Goal: Task Accomplishment & Management: Use online tool/utility

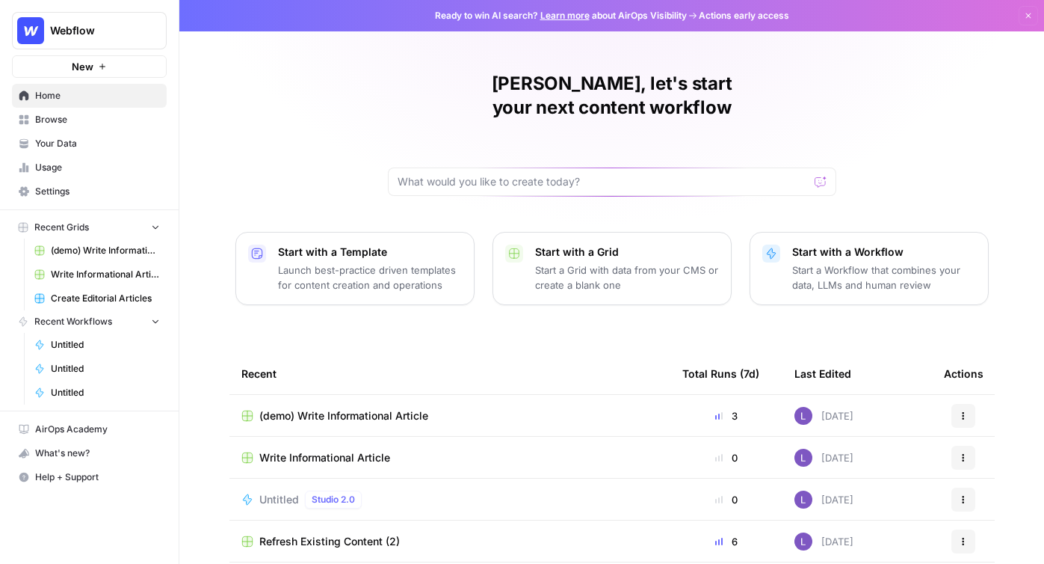
click at [83, 120] on span "Browse" at bounding box center [97, 119] width 125 height 13
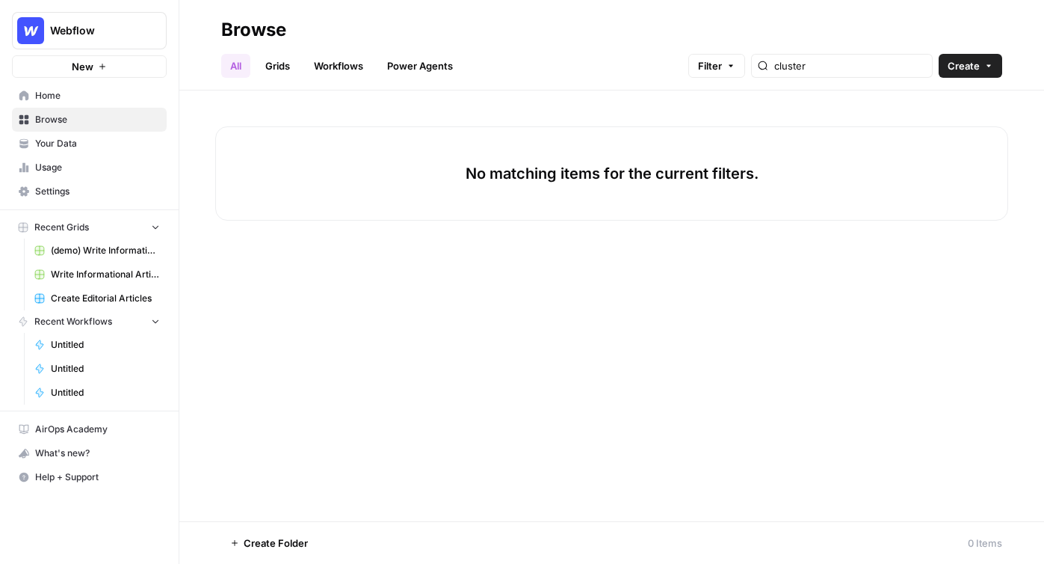
click at [91, 93] on span "Home" at bounding box center [97, 95] width 125 height 13
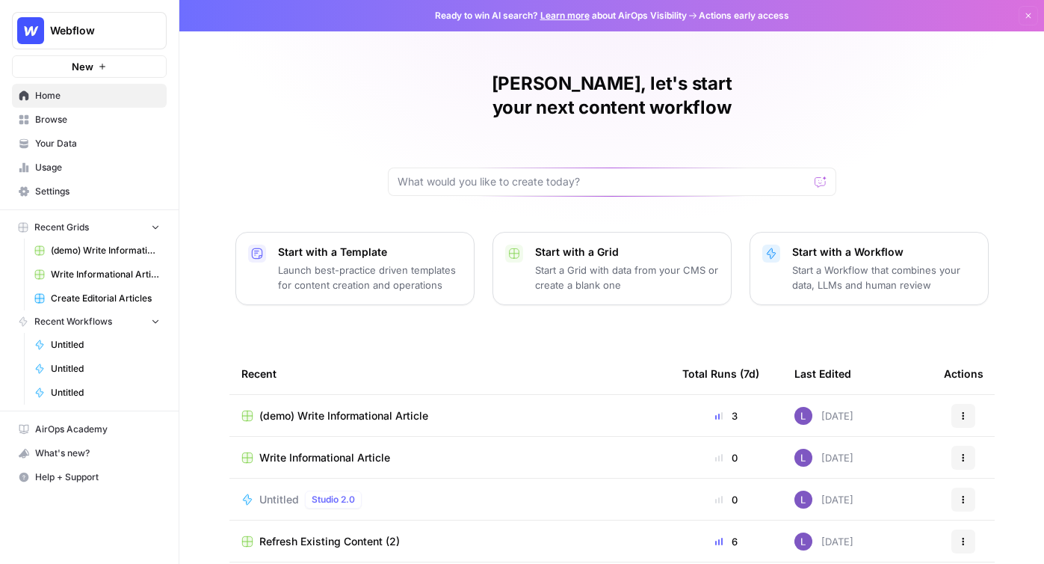
click at [362, 401] on td "(demo) Write Informational Article" at bounding box center [449, 415] width 441 height 41
click at [369, 408] on span "(demo) Write Informational Article" at bounding box center [343, 415] width 169 height 15
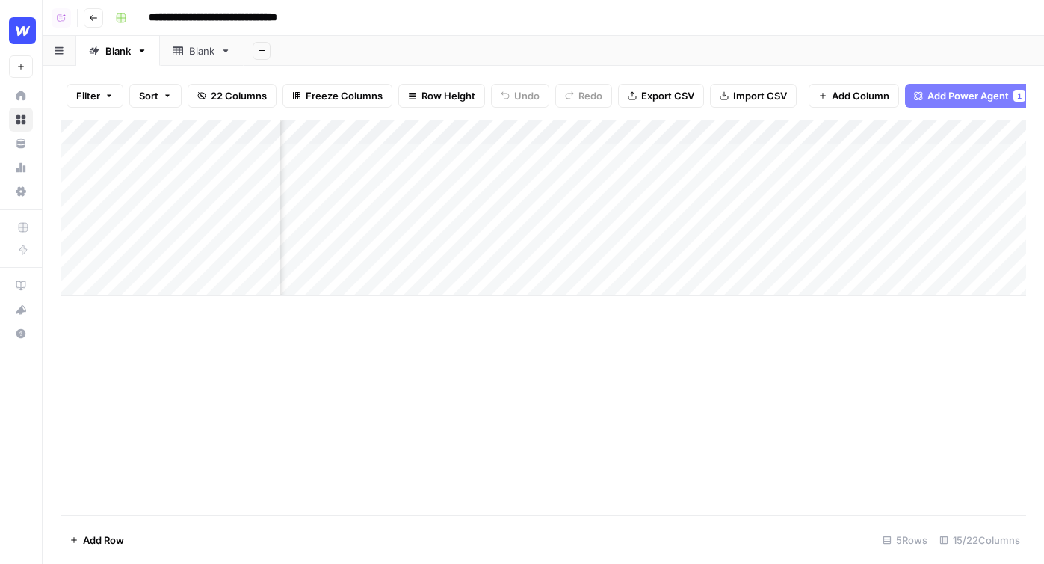
scroll to position [0, 1301]
click at [421, 130] on div "Add Column" at bounding box center [544, 208] width 966 height 176
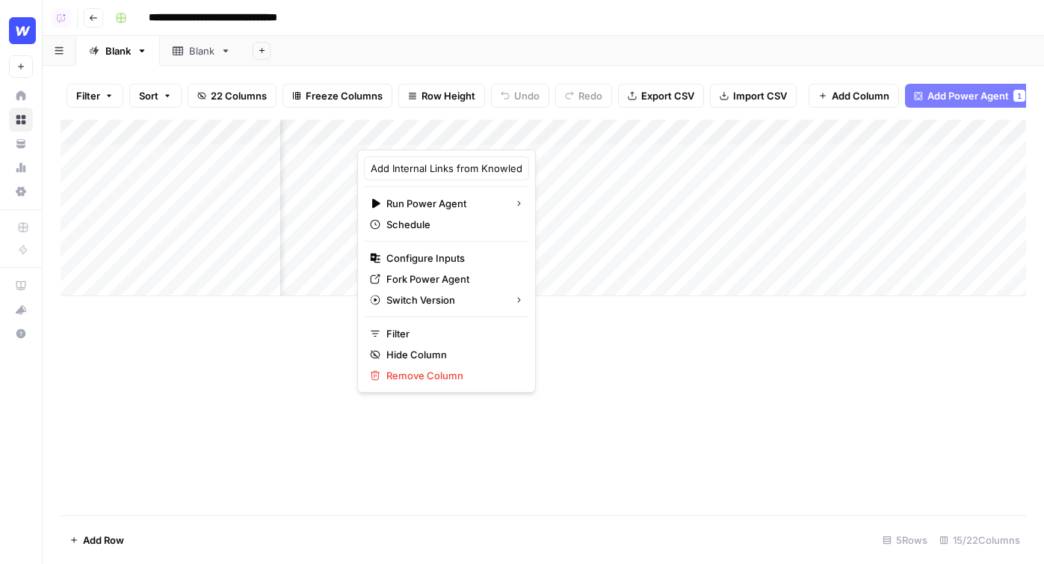
click at [421, 130] on div at bounding box center [424, 135] width 135 height 30
click at [455, 164] on input "Add Internal Links from Knowledge Base" at bounding box center [447, 168] width 152 height 15
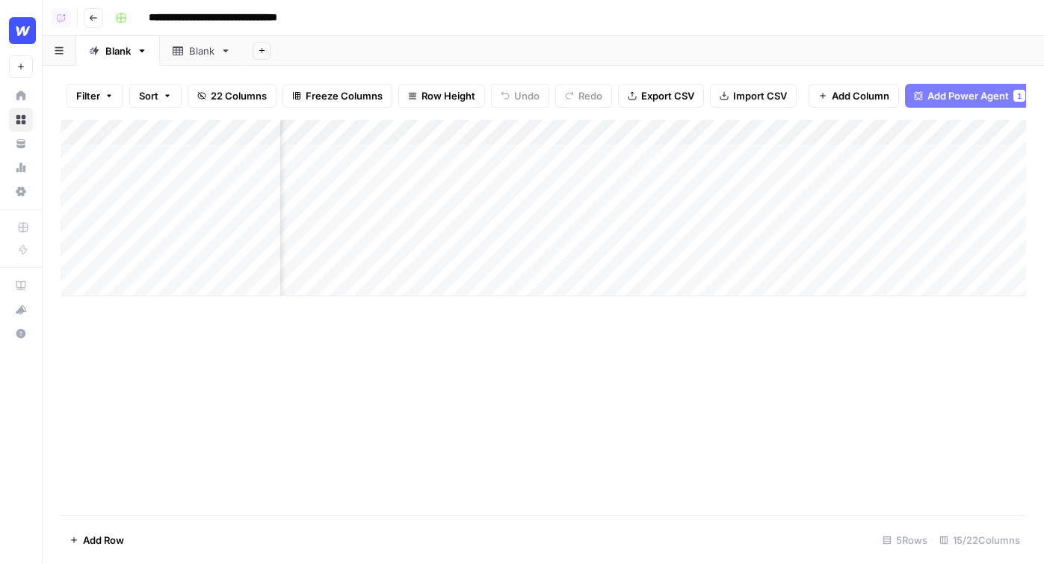
click at [461, 130] on div "Add Column" at bounding box center [544, 208] width 966 height 176
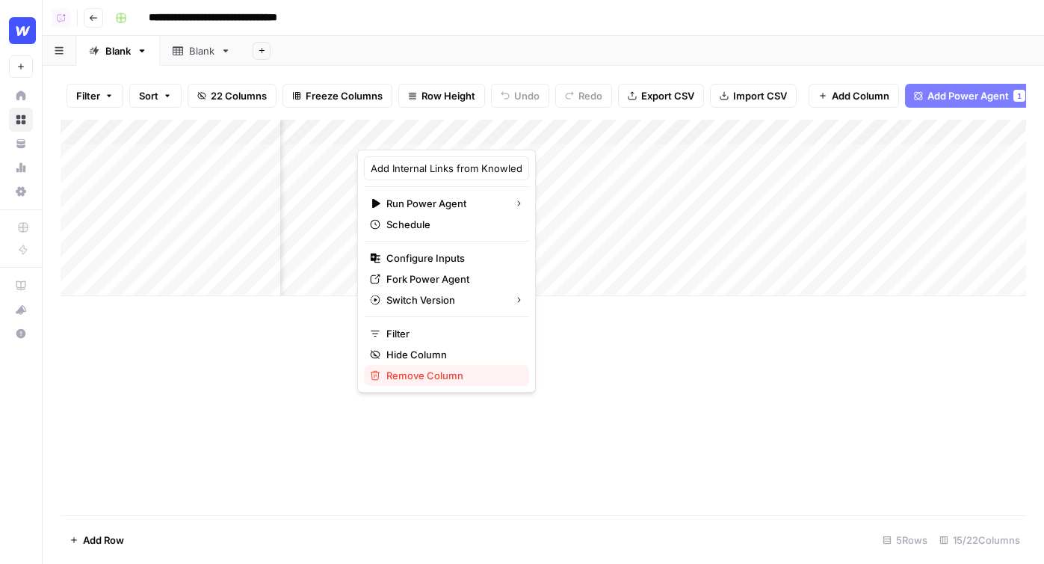
click at [419, 374] on span "Remove Column" at bounding box center [451, 375] width 131 height 15
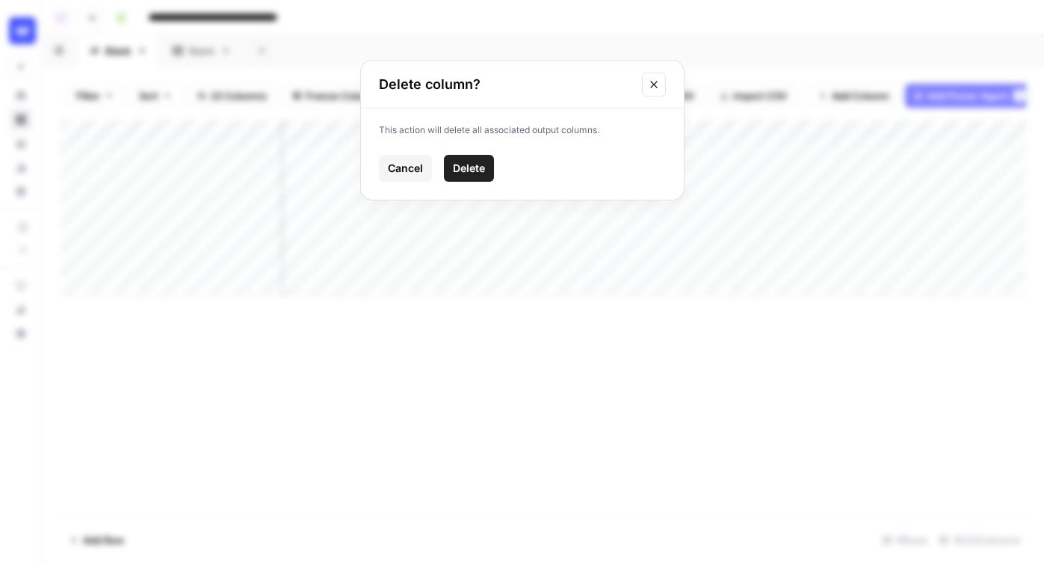
click at [453, 169] on span "Delete" at bounding box center [469, 168] width 32 height 15
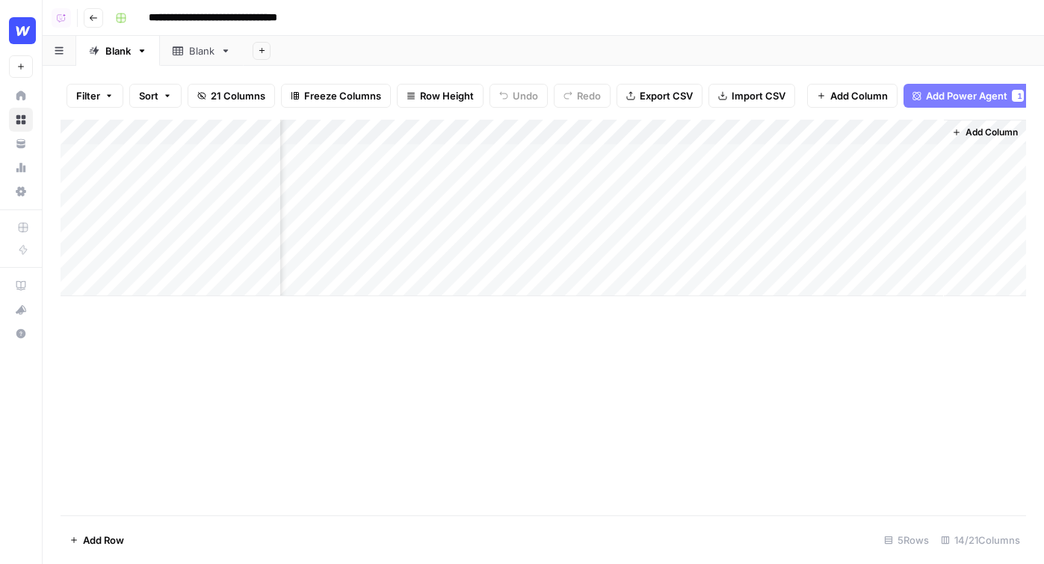
scroll to position [0, 1253]
click at [513, 129] on div "Add Column" at bounding box center [544, 208] width 966 height 176
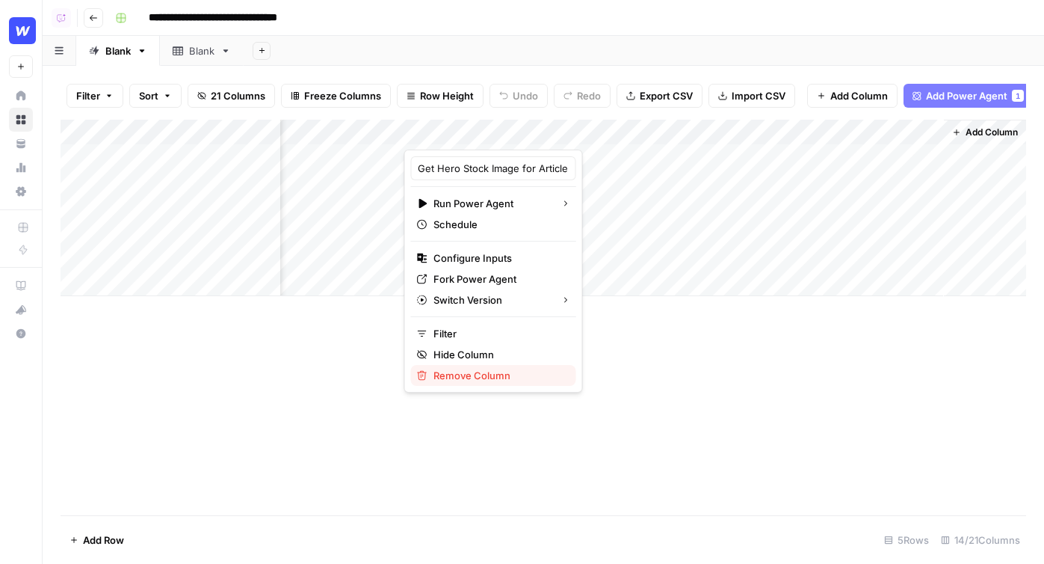
click at [495, 371] on span "Remove Column" at bounding box center [499, 375] width 131 height 15
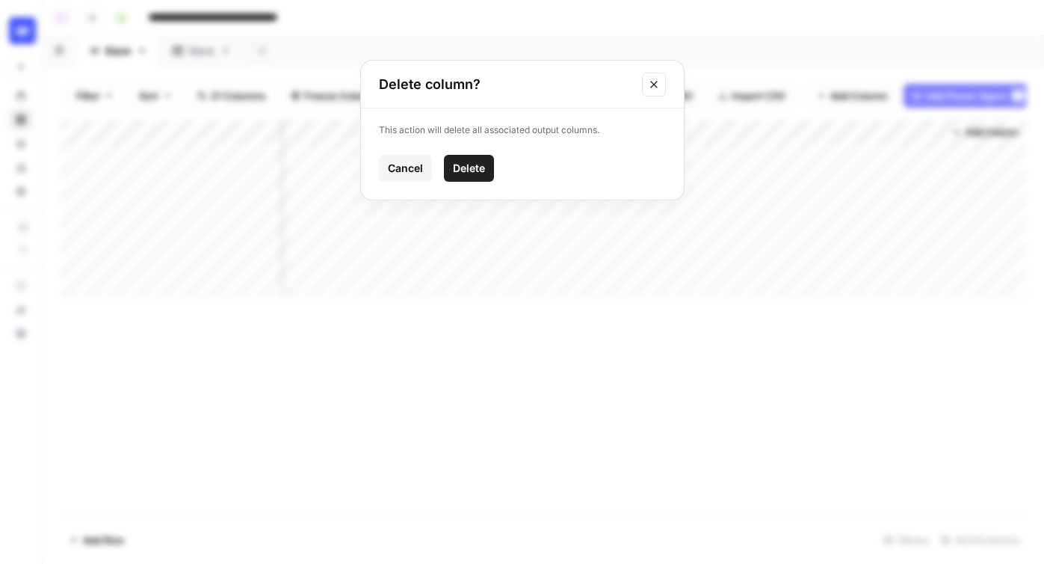
click at [457, 163] on span "Delete" at bounding box center [469, 168] width 32 height 15
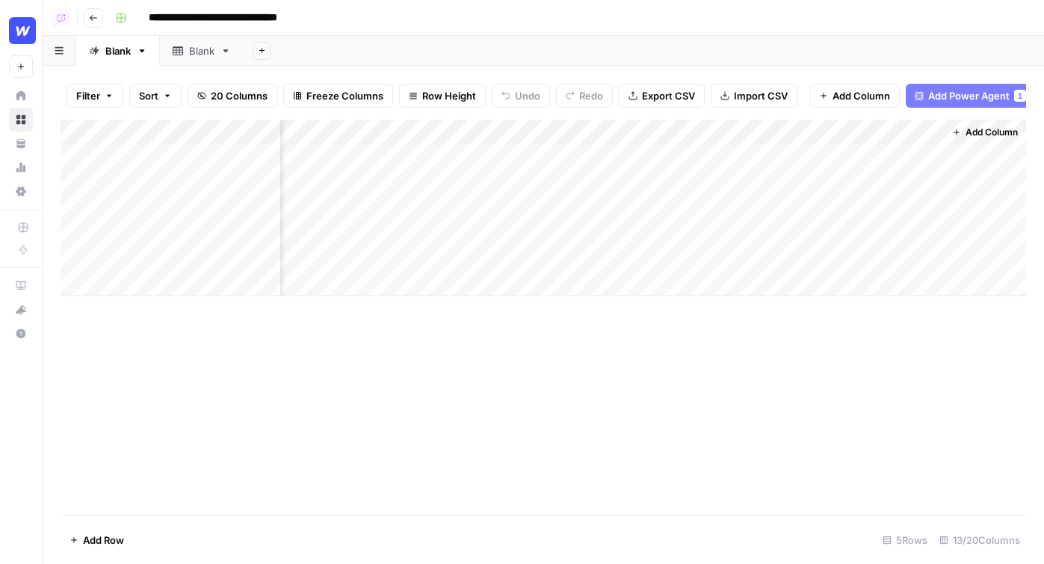
scroll to position [0, 1119]
click at [765, 131] on div "Add Column" at bounding box center [544, 208] width 966 height 176
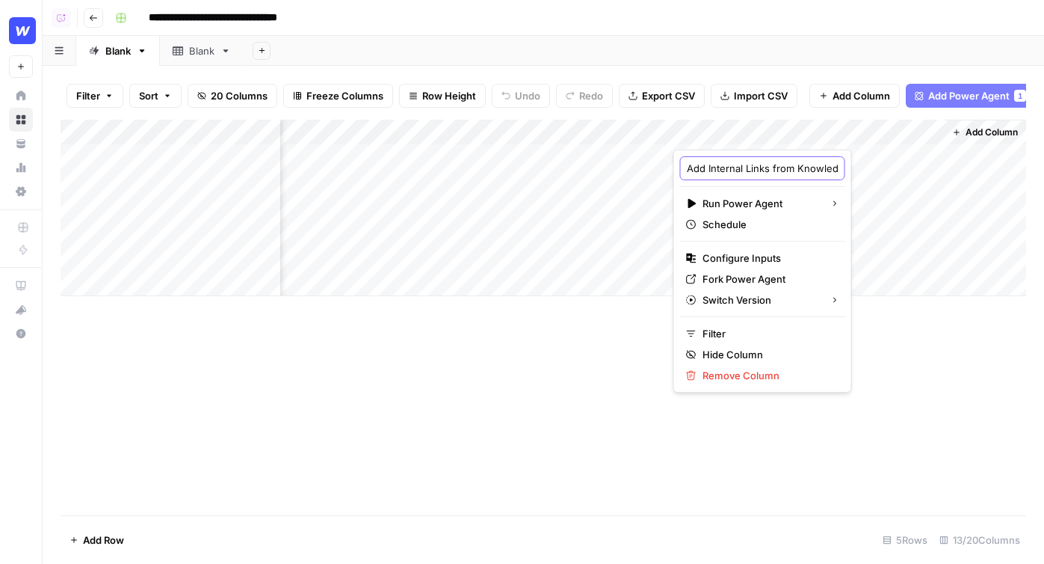
click at [768, 162] on input "Add Internal Links from Knowledge Base (1)" at bounding box center [763, 168] width 152 height 15
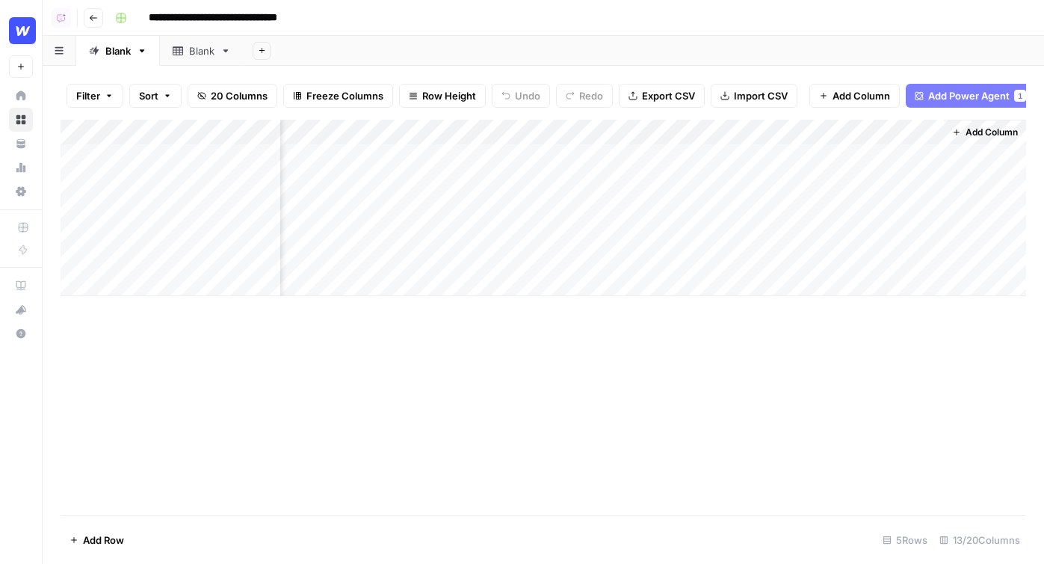
click at [776, 129] on div "Add Column" at bounding box center [544, 208] width 966 height 176
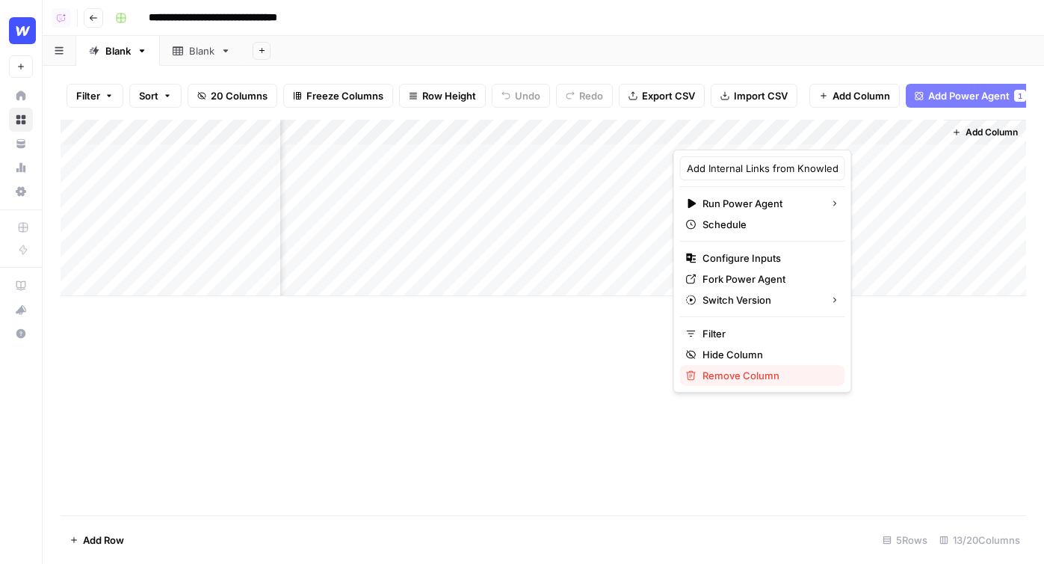
click at [733, 377] on span "Remove Column" at bounding box center [768, 375] width 131 height 15
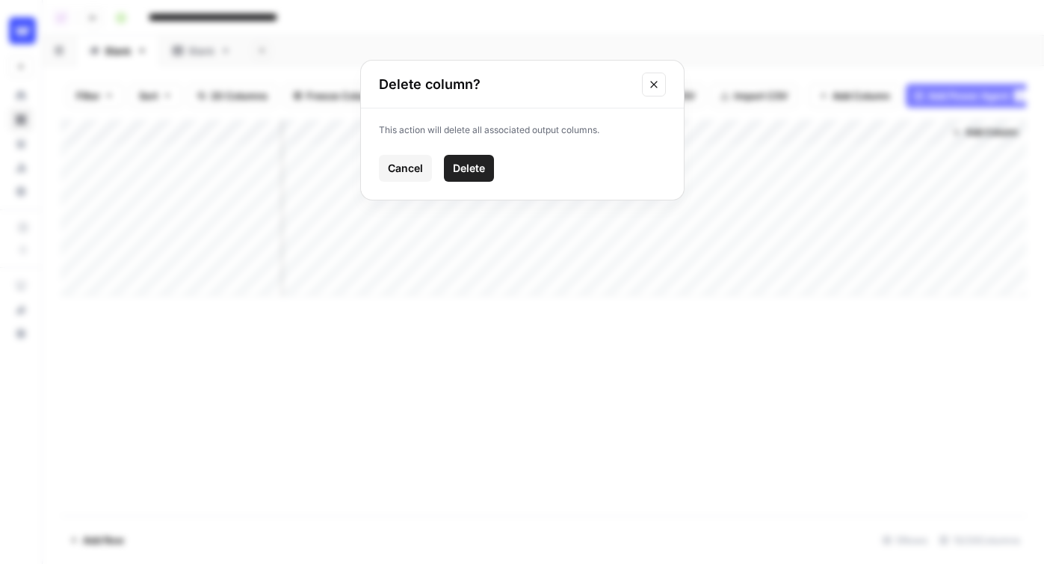
click at [477, 168] on span "Delete" at bounding box center [469, 168] width 32 height 15
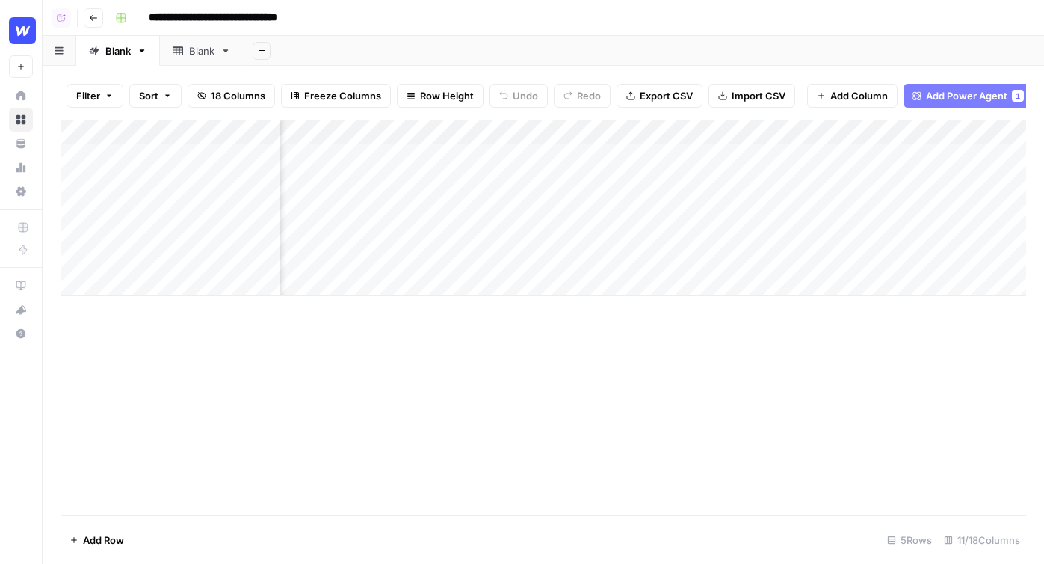
scroll to position [0, 691]
click at [931, 134] on div "Add Column" at bounding box center [544, 208] width 966 height 176
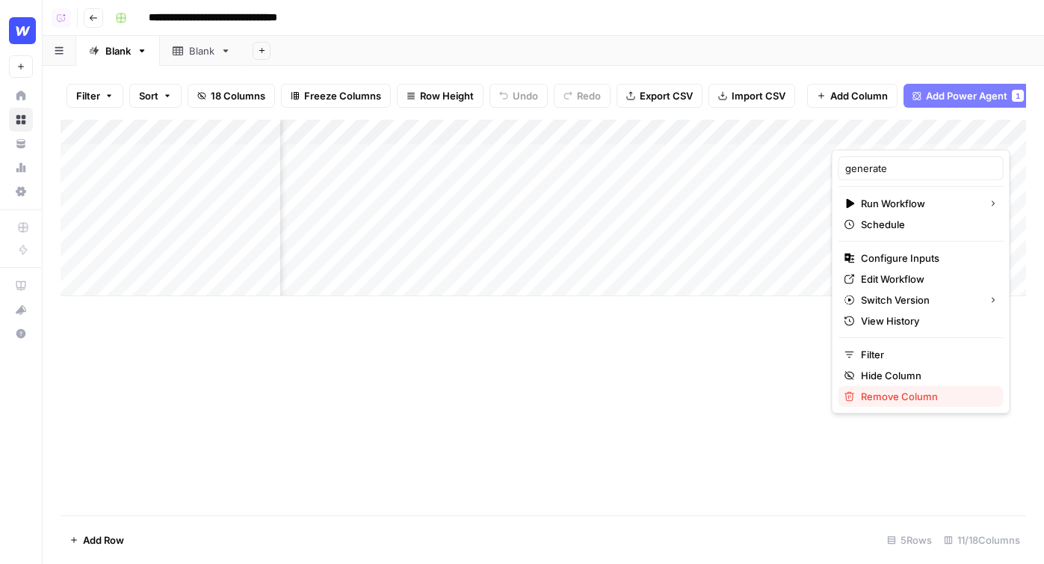
click at [869, 401] on span "Remove Column" at bounding box center [926, 396] width 131 height 15
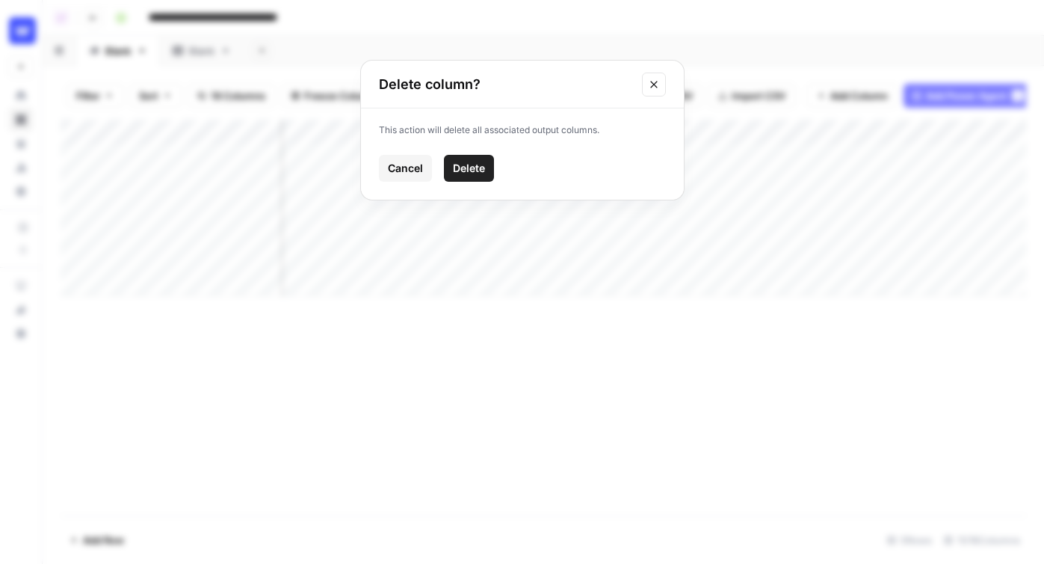
click at [472, 168] on span "Delete" at bounding box center [469, 168] width 32 height 15
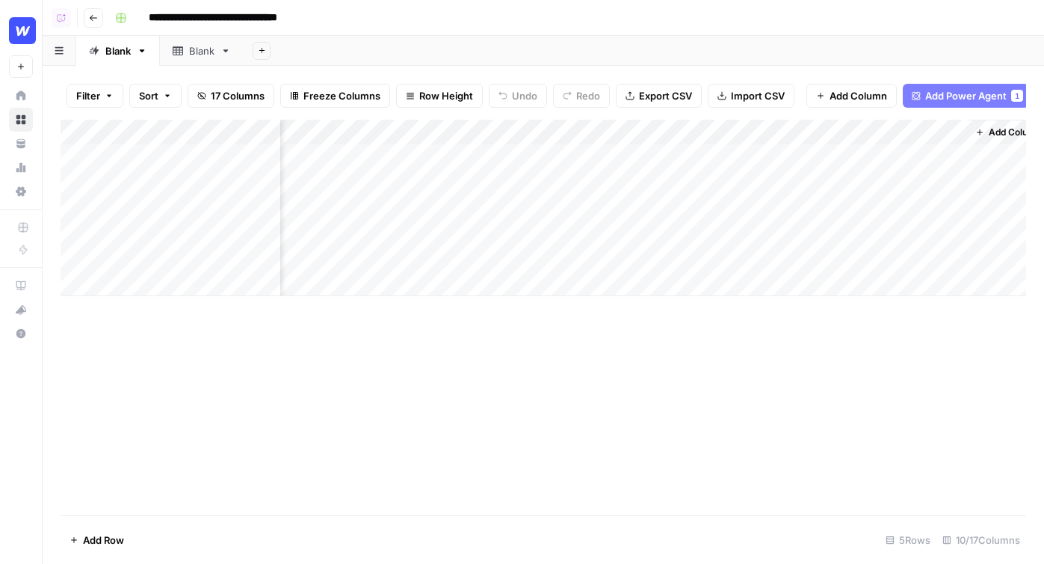
click at [981, 101] on span "Add Power Agent" at bounding box center [965, 95] width 81 height 15
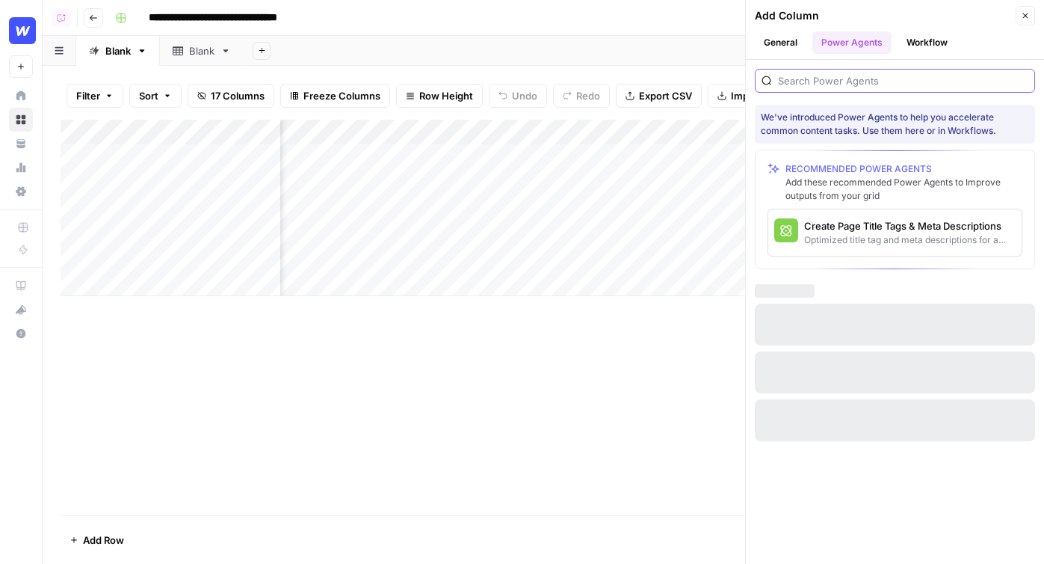
click at [827, 79] on input "search" at bounding box center [903, 80] width 250 height 15
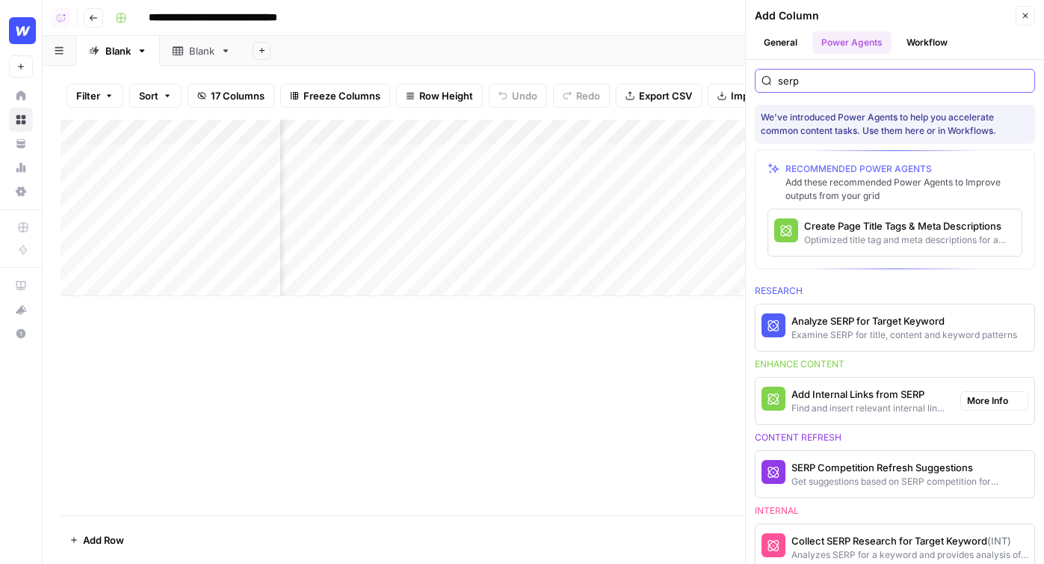
type input "serp"
click at [850, 399] on div "Add Internal Links from SERP" at bounding box center [870, 393] width 157 height 15
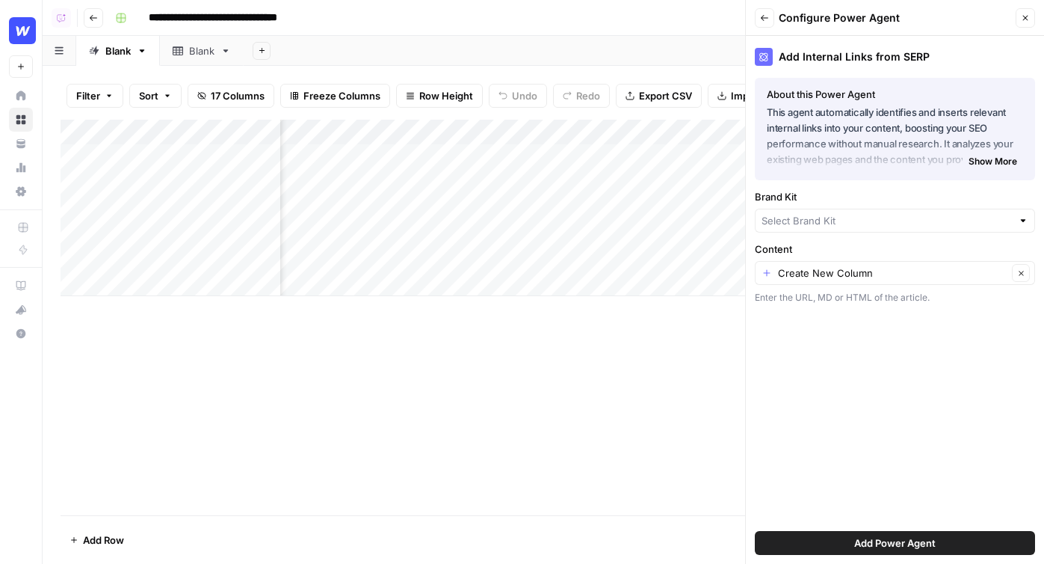
type input "Webflow"
click at [899, 283] on input "Content" at bounding box center [892, 275] width 229 height 15
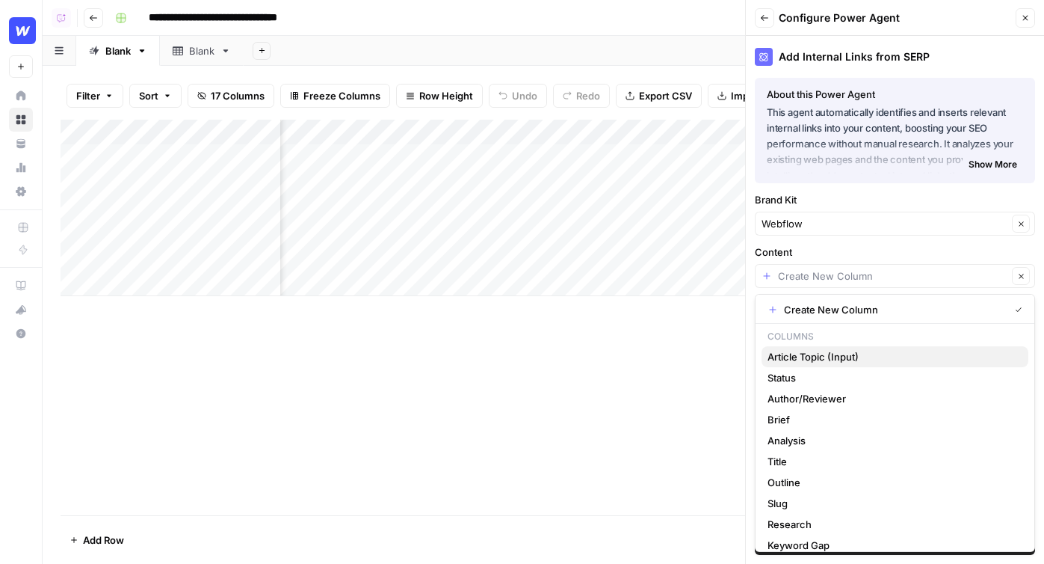
scroll to position [96, 0]
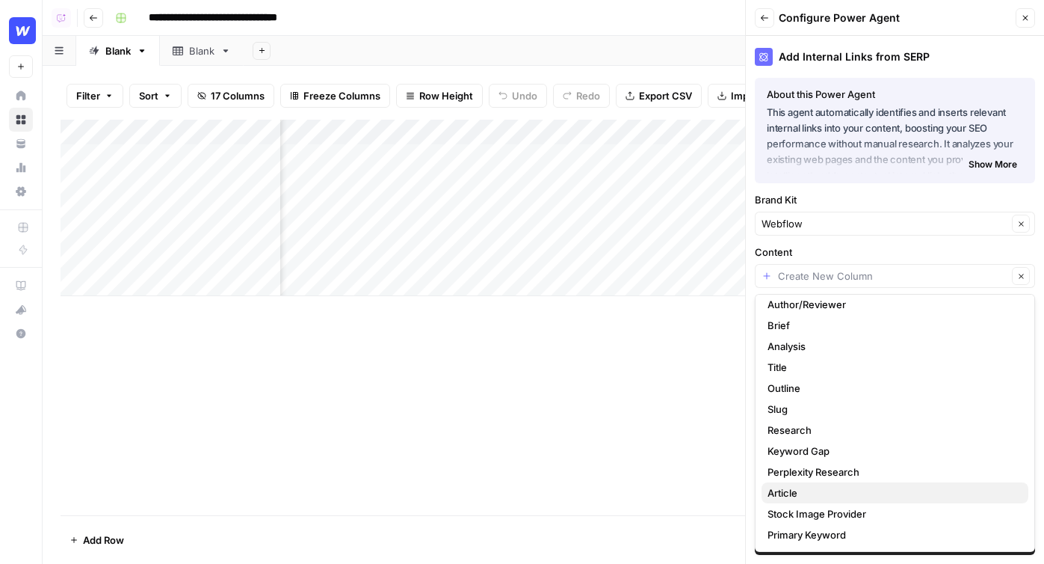
click at [842, 493] on span "Article" at bounding box center [892, 492] width 249 height 15
type input "Article"
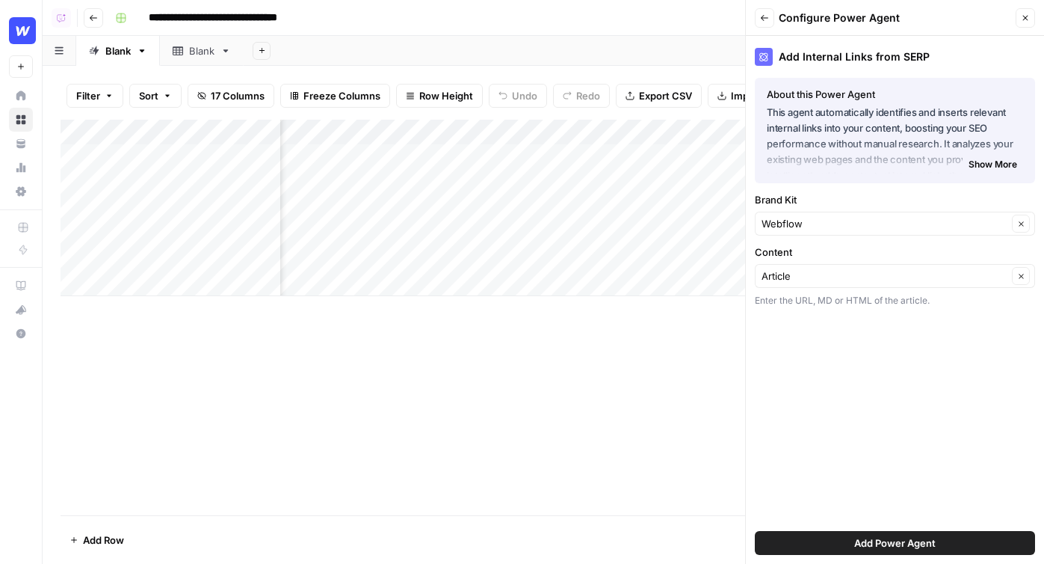
click at [936, 549] on button "Add Power Agent" at bounding box center [895, 543] width 280 height 24
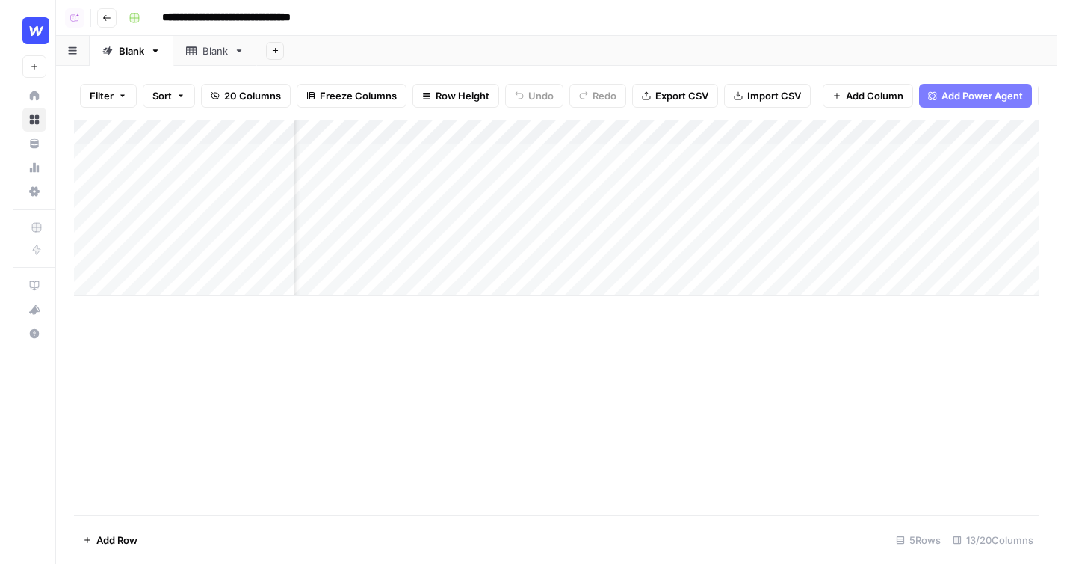
scroll to position [0, 879]
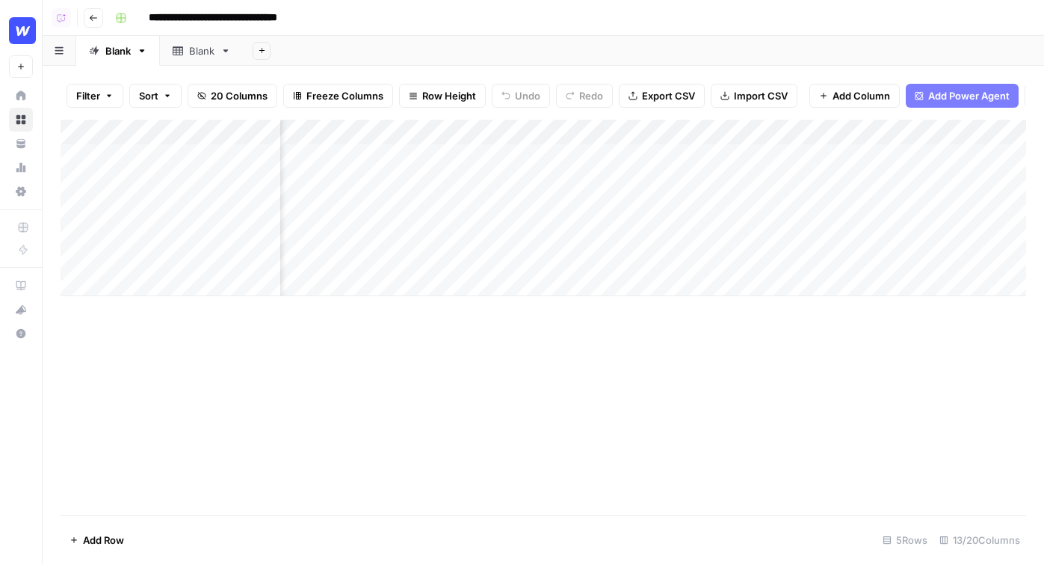
click at [842, 156] on div "Add Column" at bounding box center [544, 208] width 966 height 176
click at [876, 154] on div "Add Column" at bounding box center [544, 208] width 966 height 176
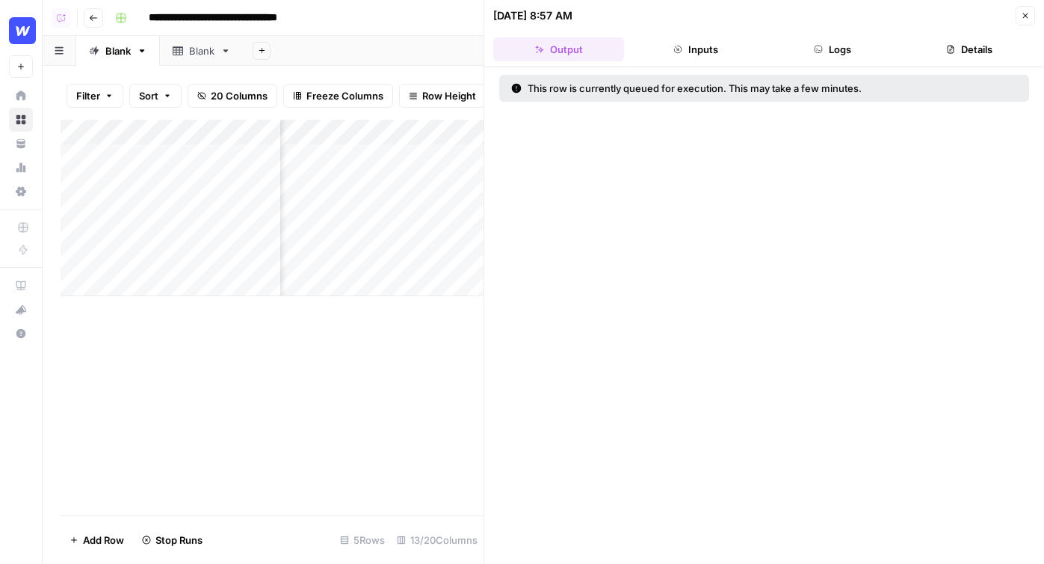
click at [851, 60] on button "Logs" at bounding box center [833, 49] width 131 height 24
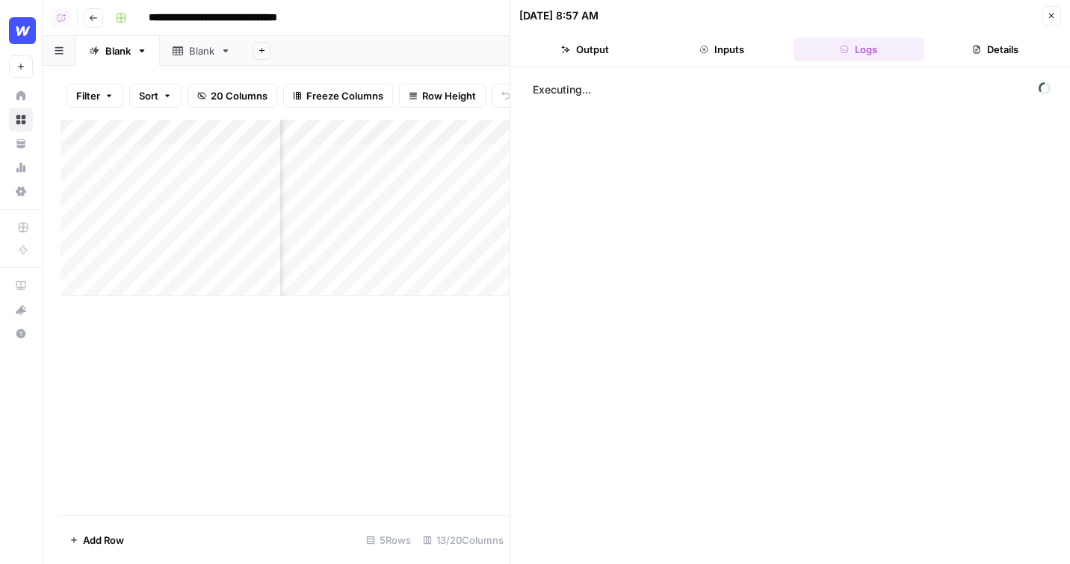
scroll to position [0, 1492]
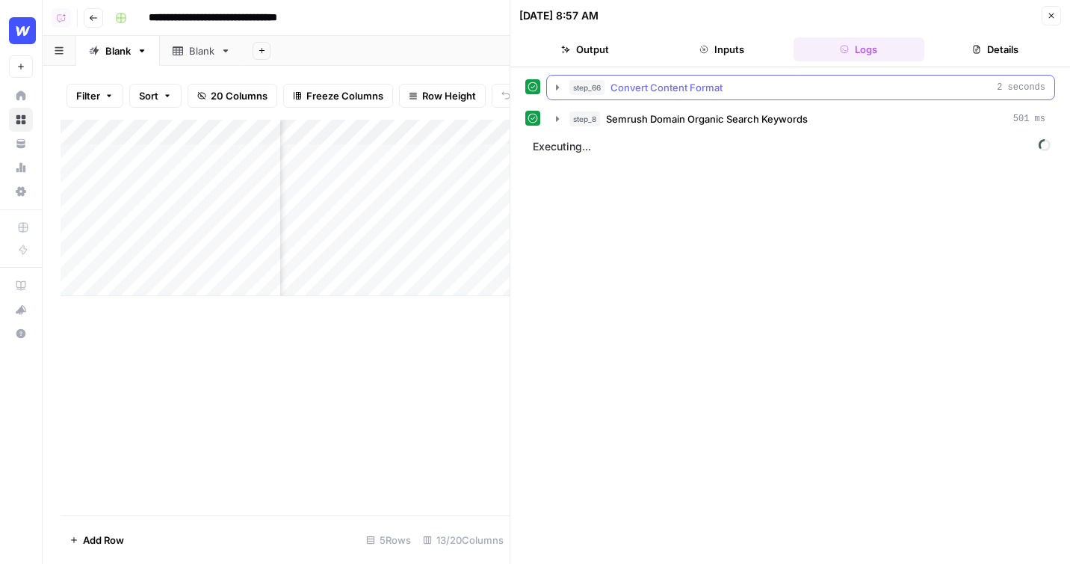
click at [741, 83] on div "step_66 Convert Content Format 2 seconds" at bounding box center [808, 87] width 476 height 15
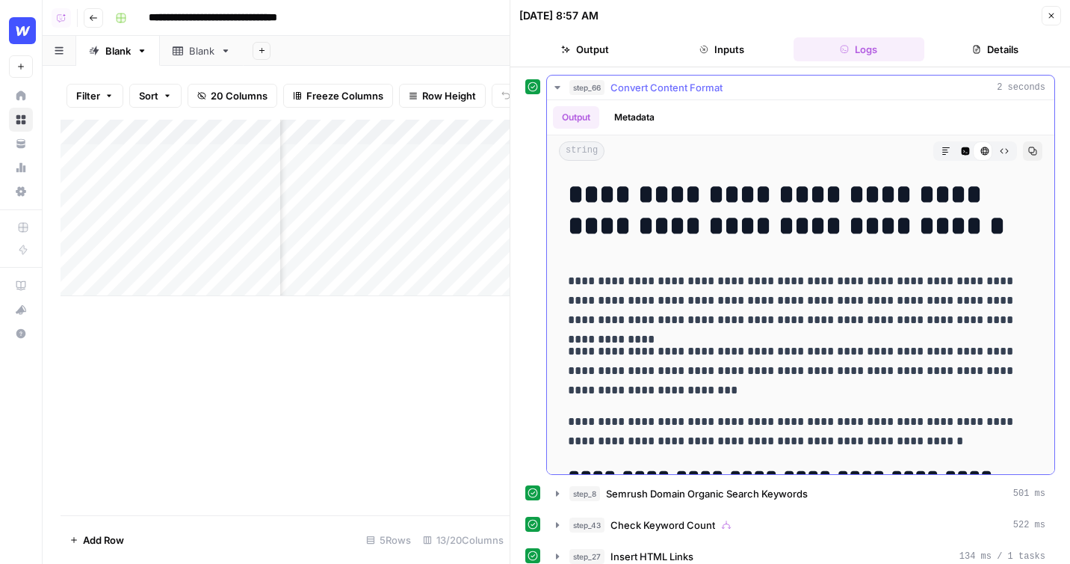
click at [741, 83] on div "step_66 Convert Content Format 2 seconds" at bounding box center [808, 87] width 476 height 15
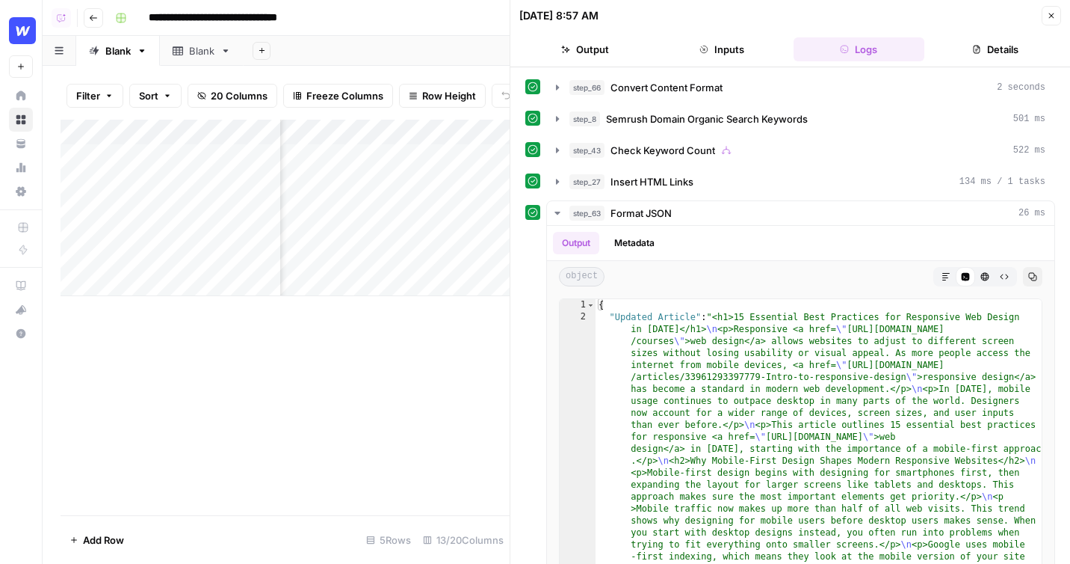
click at [739, 195] on div "step_66 Convert Content Format 2 seconds step_8 Semrush Domain Organic Search K…" at bounding box center [790, 337] width 530 height 525
click at [753, 180] on div "step_27 Insert HTML Links 134 ms / 1 tasks" at bounding box center [808, 181] width 476 height 15
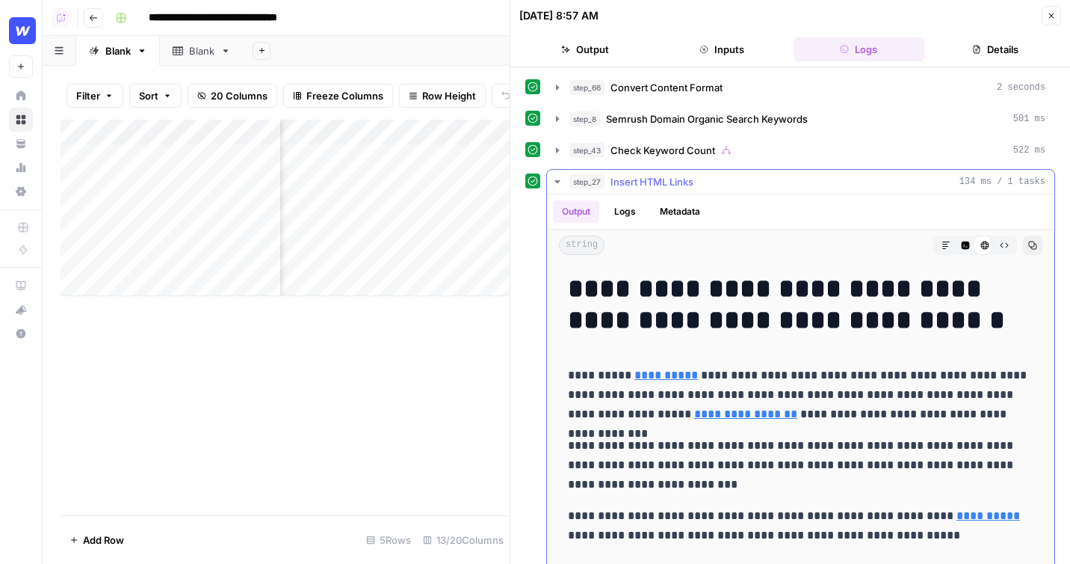
click at [753, 179] on div "step_27 Insert HTML Links 134 ms / 1 tasks" at bounding box center [808, 181] width 476 height 15
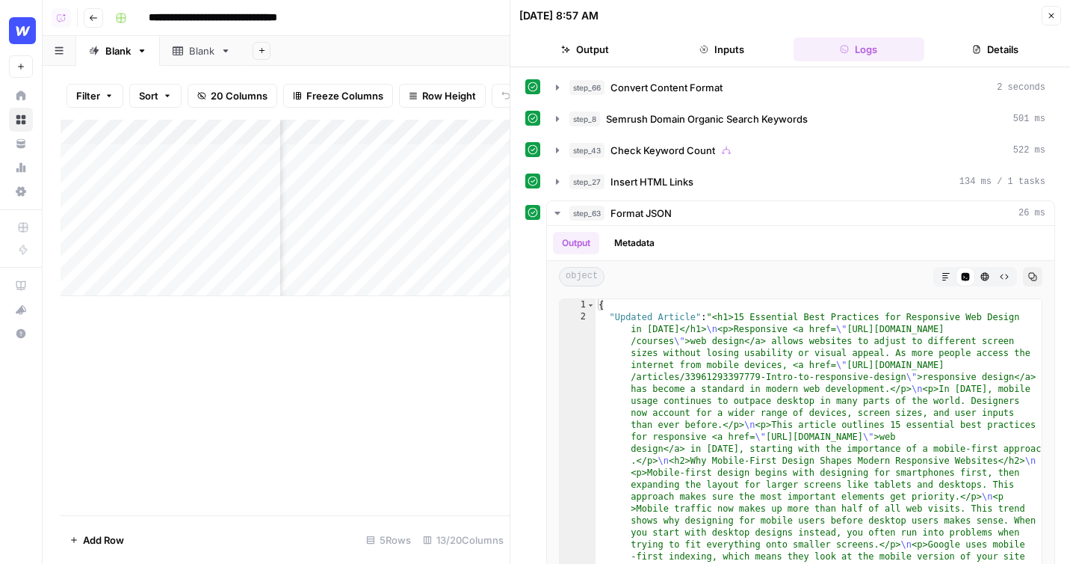
click at [753, 198] on div "step_66 Convert Content Format 2 seconds step_8 Semrush Domain Organic Search K…" at bounding box center [790, 337] width 530 height 525
click at [753, 214] on div "step_63 Format JSON 26 ms" at bounding box center [808, 213] width 476 height 15
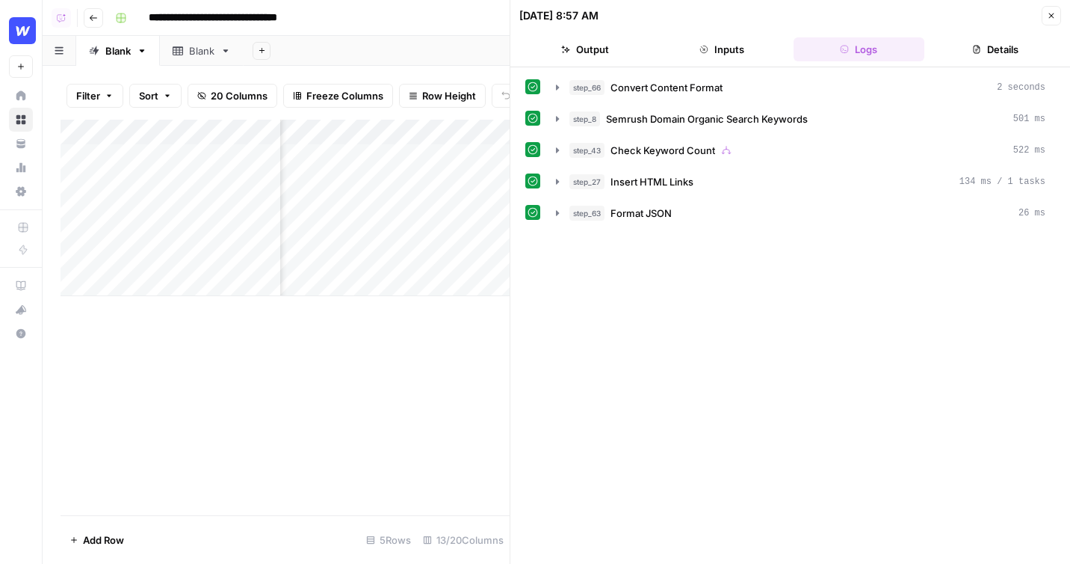
scroll to position [0, 722]
